Goal: Information Seeking & Learning: Learn about a topic

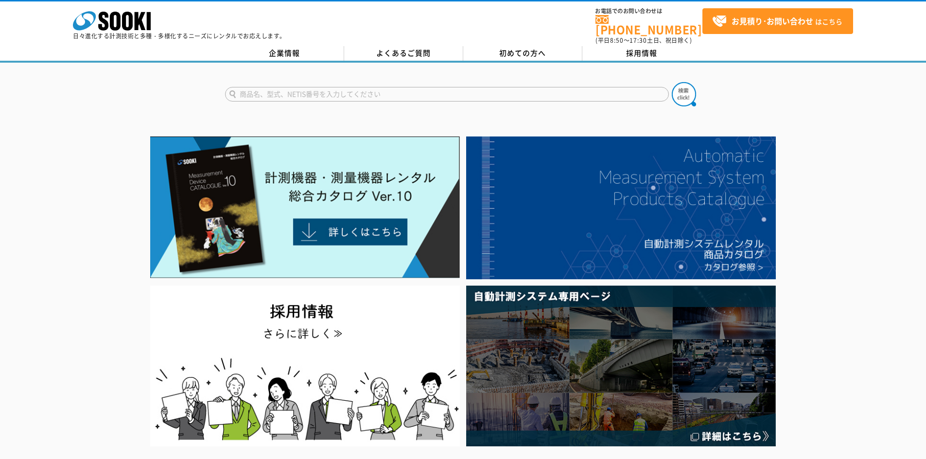
click at [610, 82] on form at bounding box center [463, 95] width 476 height 27
click at [606, 87] on input "text" at bounding box center [447, 94] width 444 height 15
type input "2Dセンサ"
click at [672, 82] on button at bounding box center [684, 94] width 24 height 24
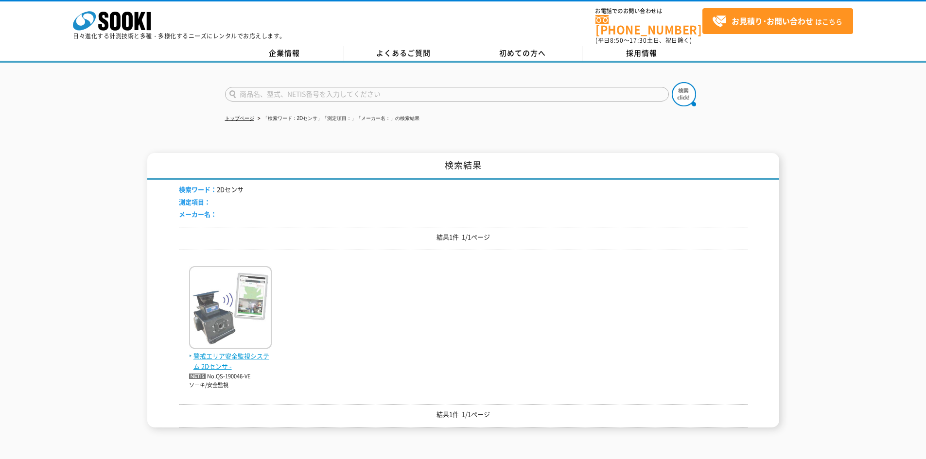
click at [256, 291] on img at bounding box center [230, 308] width 83 height 85
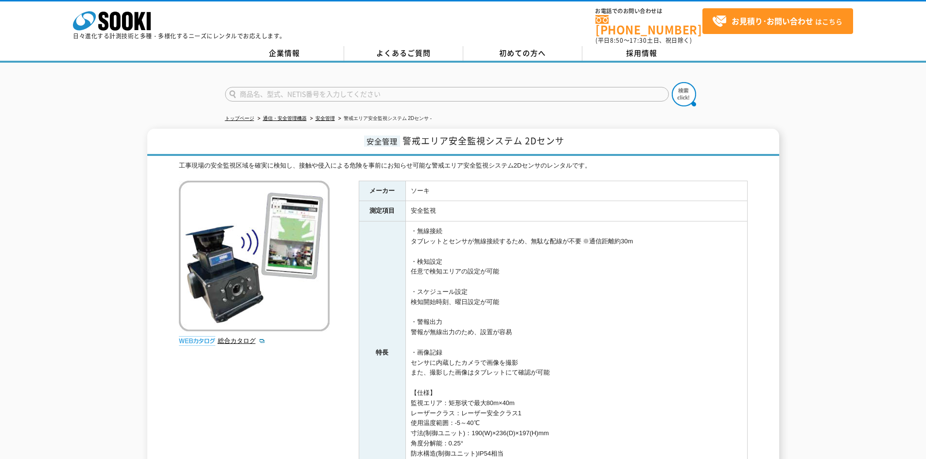
click at [222, 359] on div "工事現場の安全監視区域を確実に検知し、接触や侵入による危険を事前にお知らせ可能な警戒エリア安全監視システム2Dセンサのレンタルです。 総合カタログ メーカー …" at bounding box center [463, 366] width 569 height 411
click at [237, 337] on link "総合カタログ" at bounding box center [242, 340] width 48 height 7
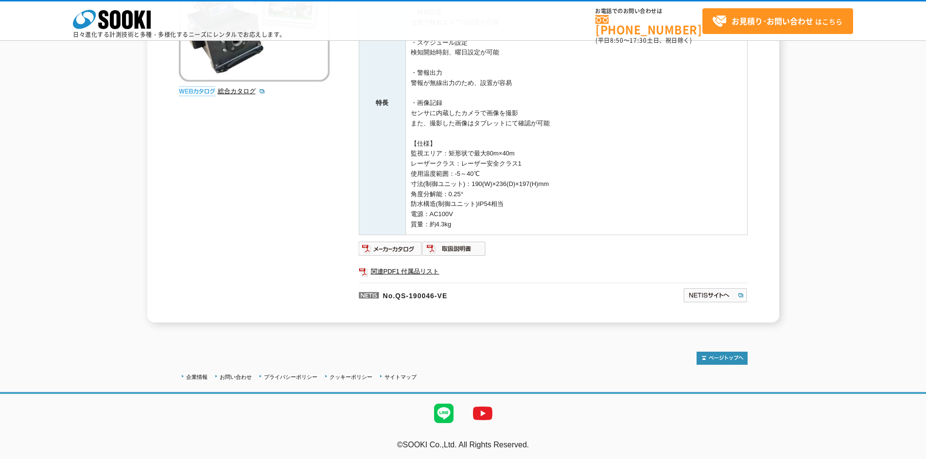
scroll to position [206, 0]
click at [405, 245] on img at bounding box center [391, 248] width 64 height 16
click at [402, 268] on link "関連PDF1 付属品リスト" at bounding box center [553, 270] width 389 height 13
click at [464, 245] on img at bounding box center [454, 248] width 64 height 16
click at [387, 266] on link "関連PDF1 付属品リスト" at bounding box center [553, 270] width 389 height 13
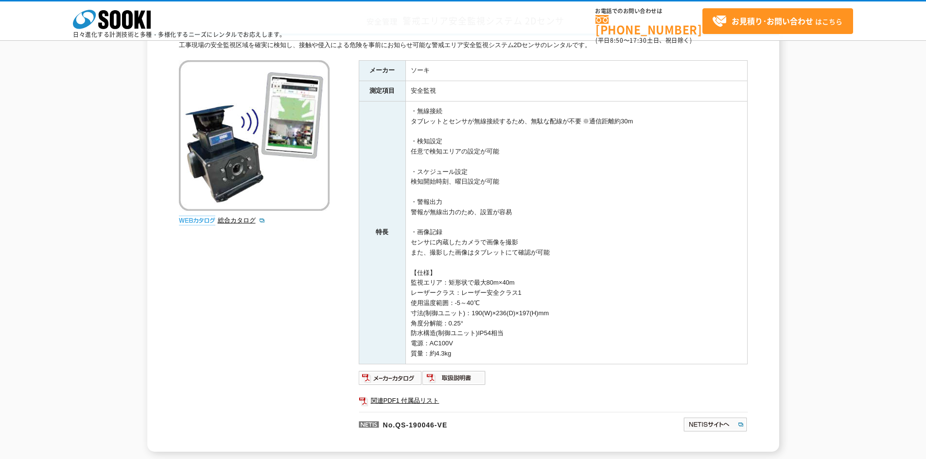
scroll to position [0, 0]
